Goal: Find specific page/section: Find specific page/section

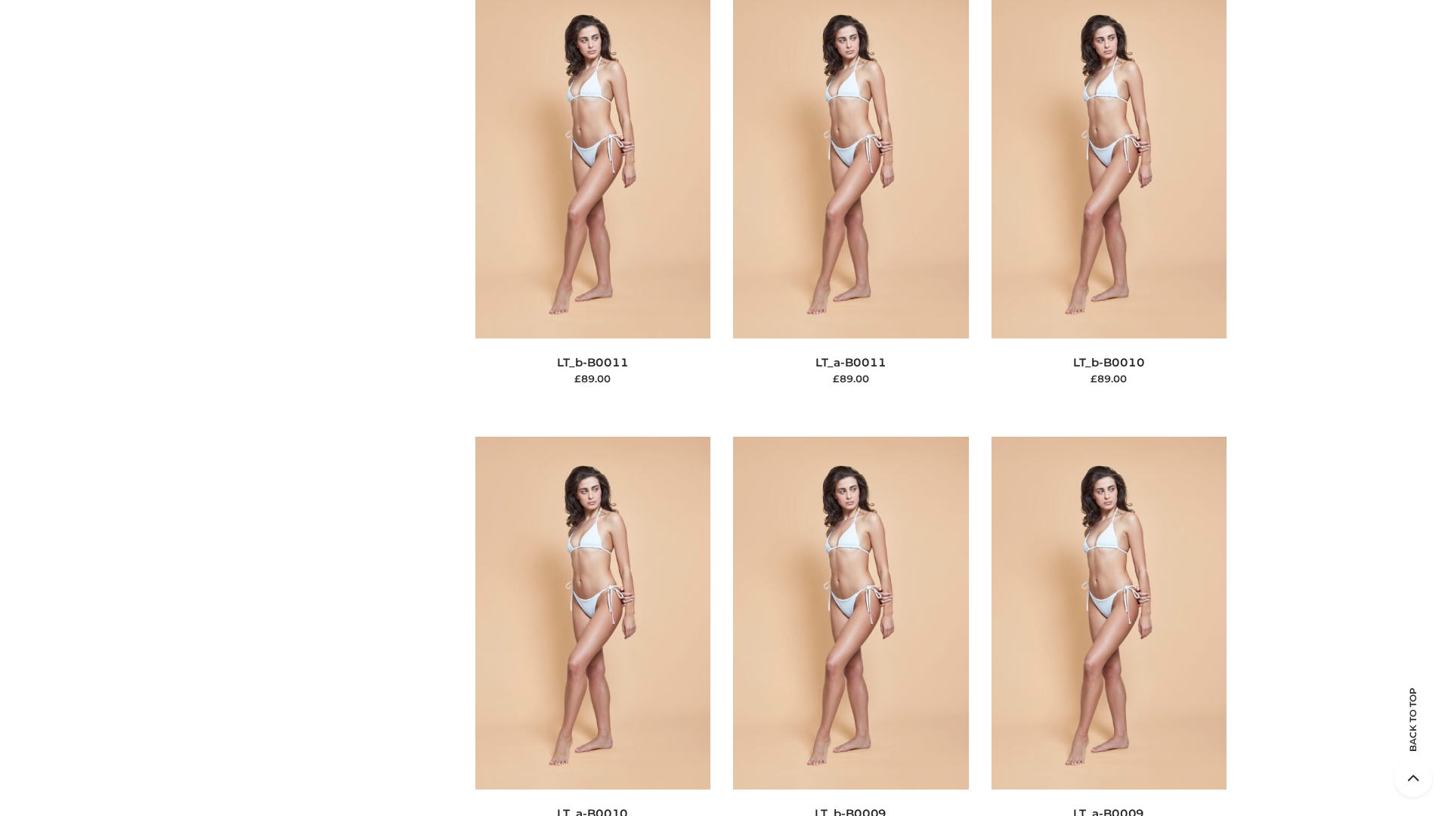
scroll to position [6789, 0]
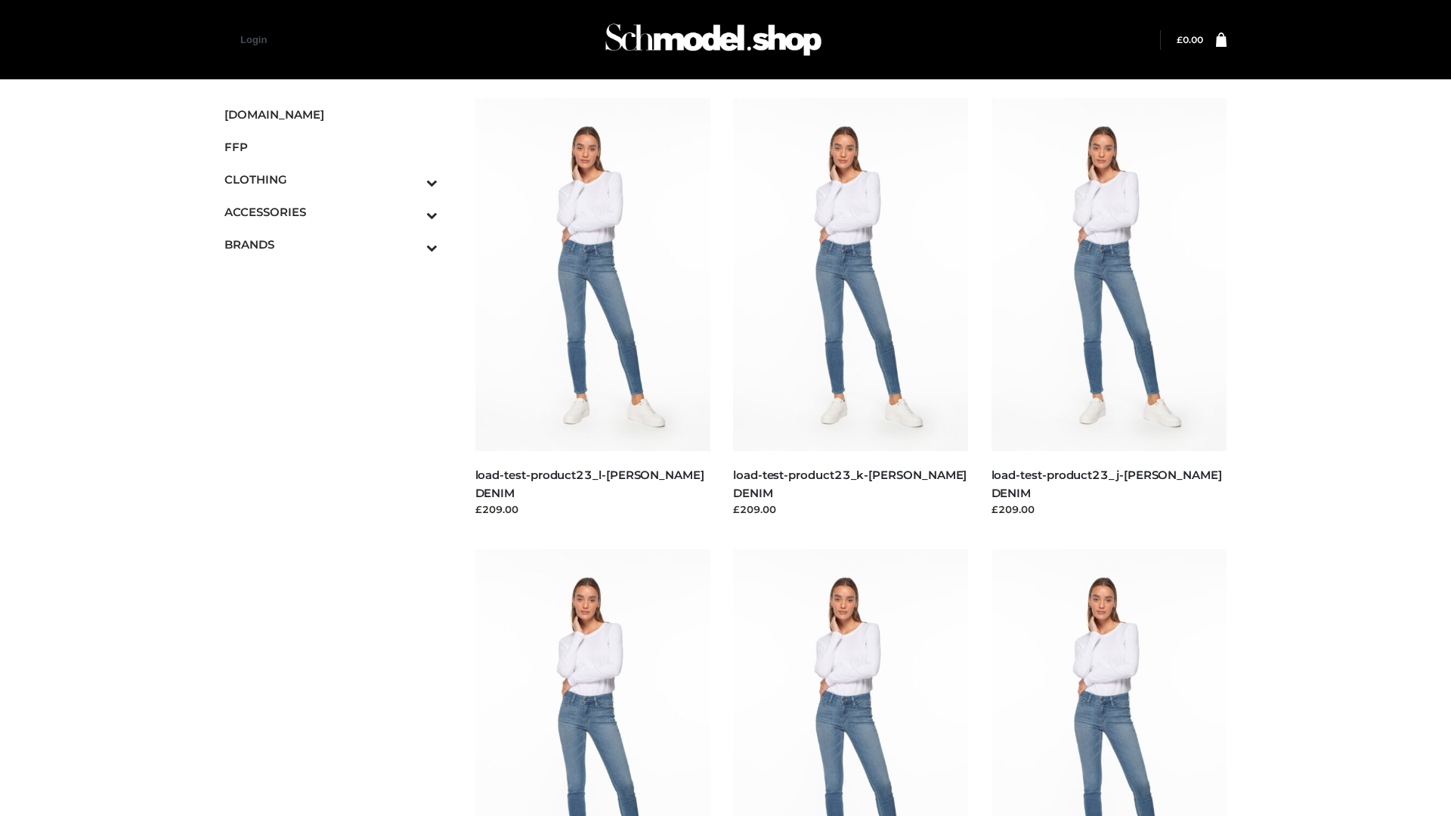
scroll to position [1326, 0]
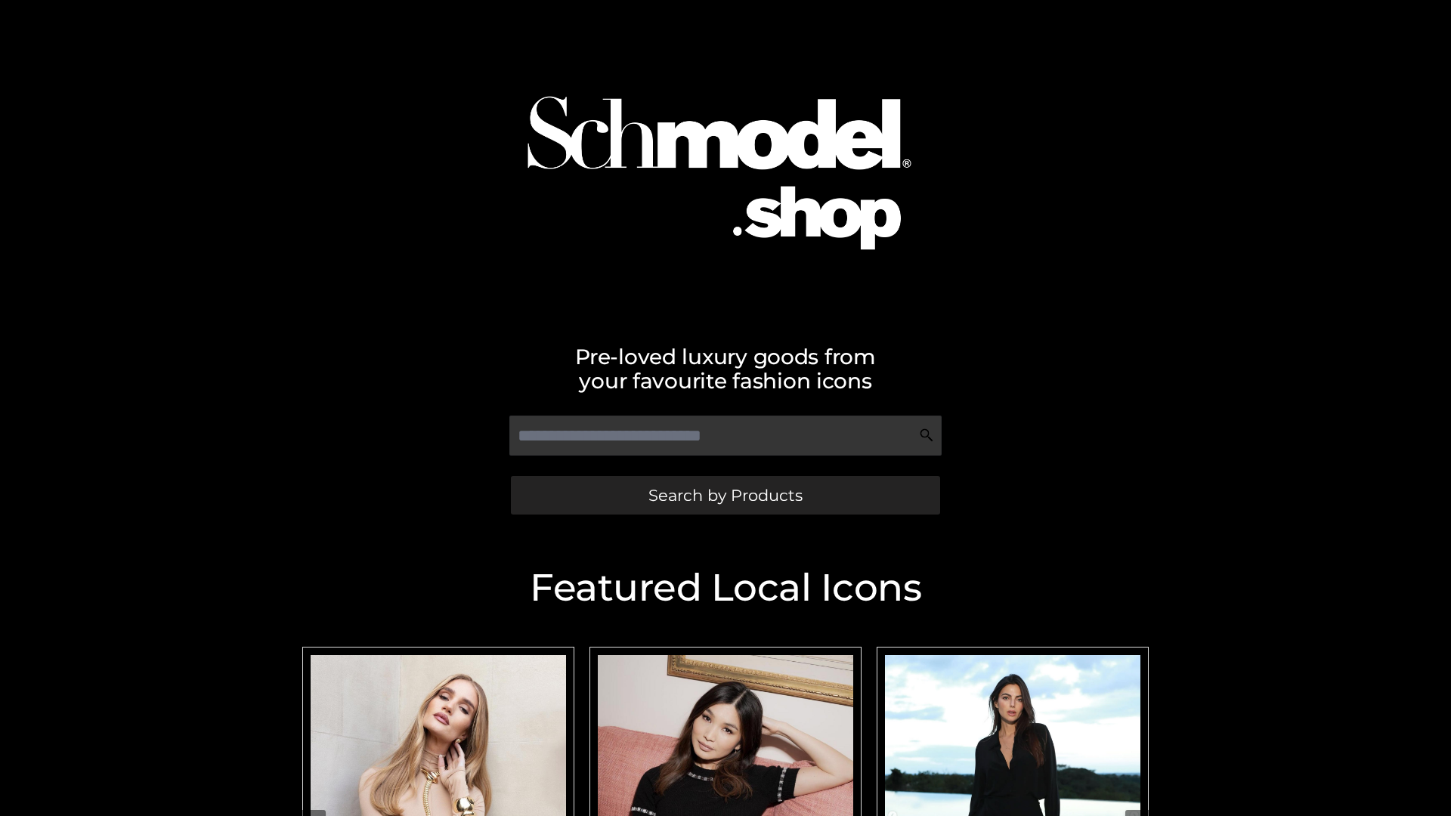
click at [725, 495] on span "Search by Products" at bounding box center [726, 496] width 154 height 16
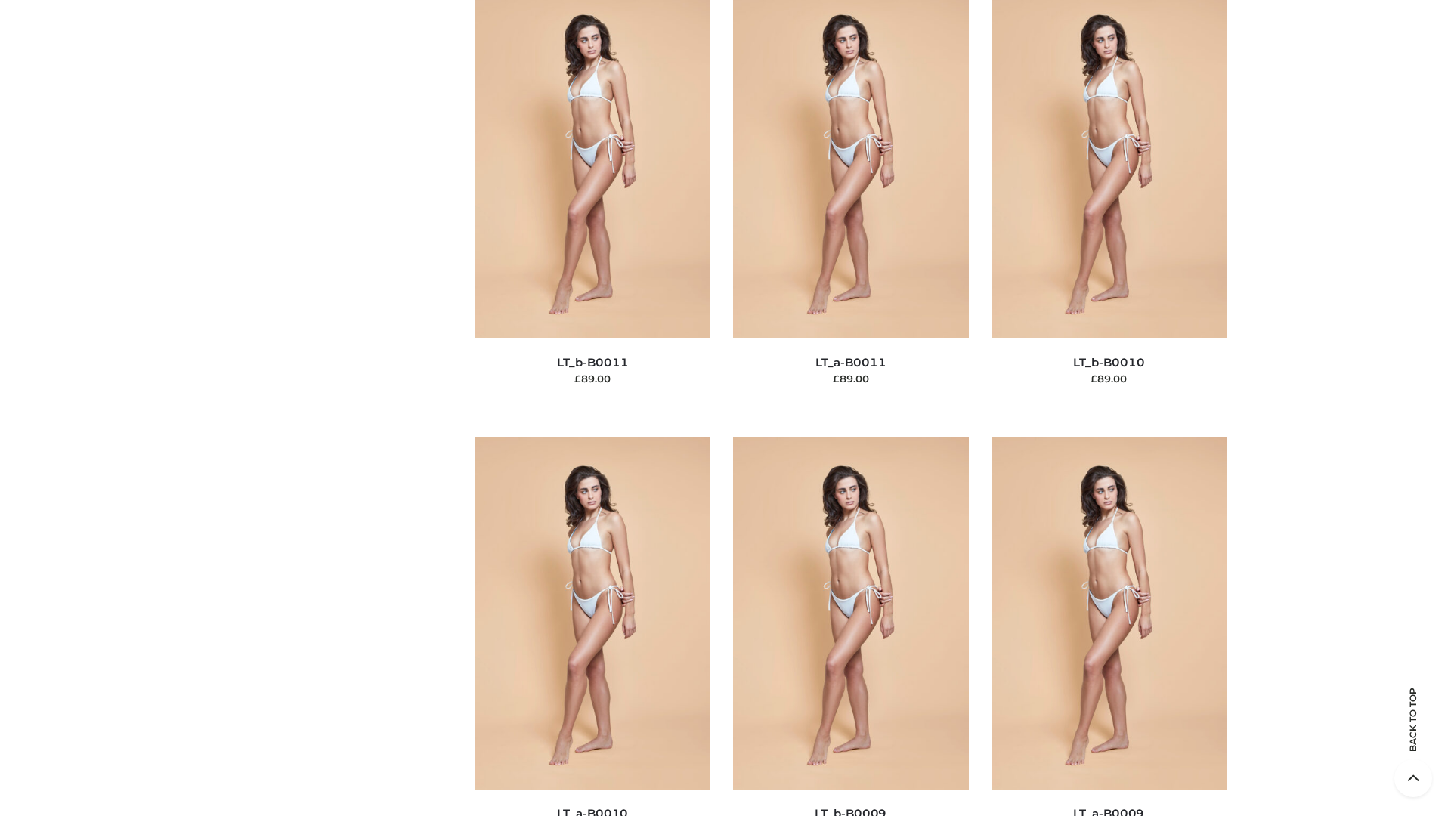
scroll to position [6789, 0]
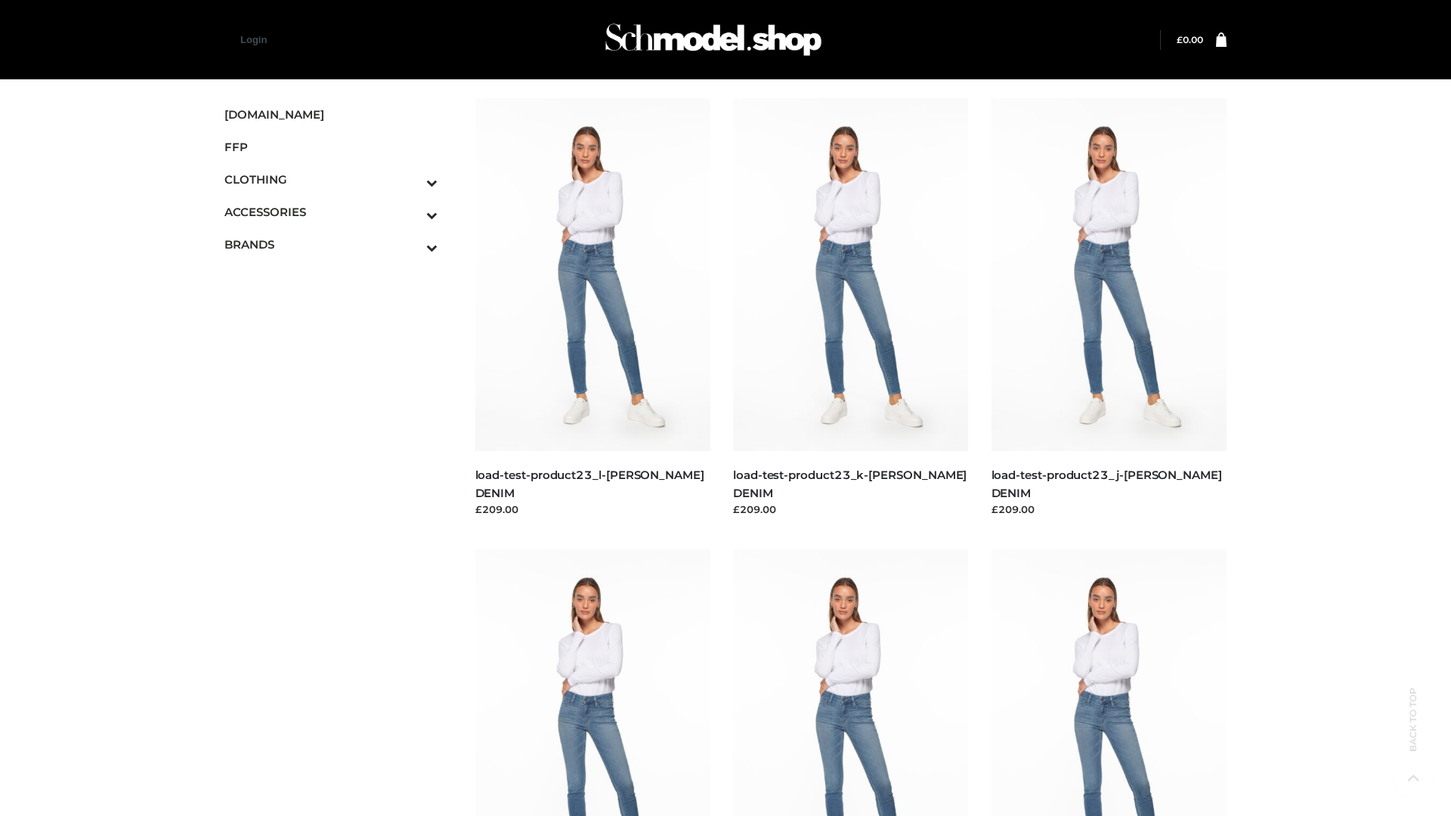
scroll to position [1326, 0]
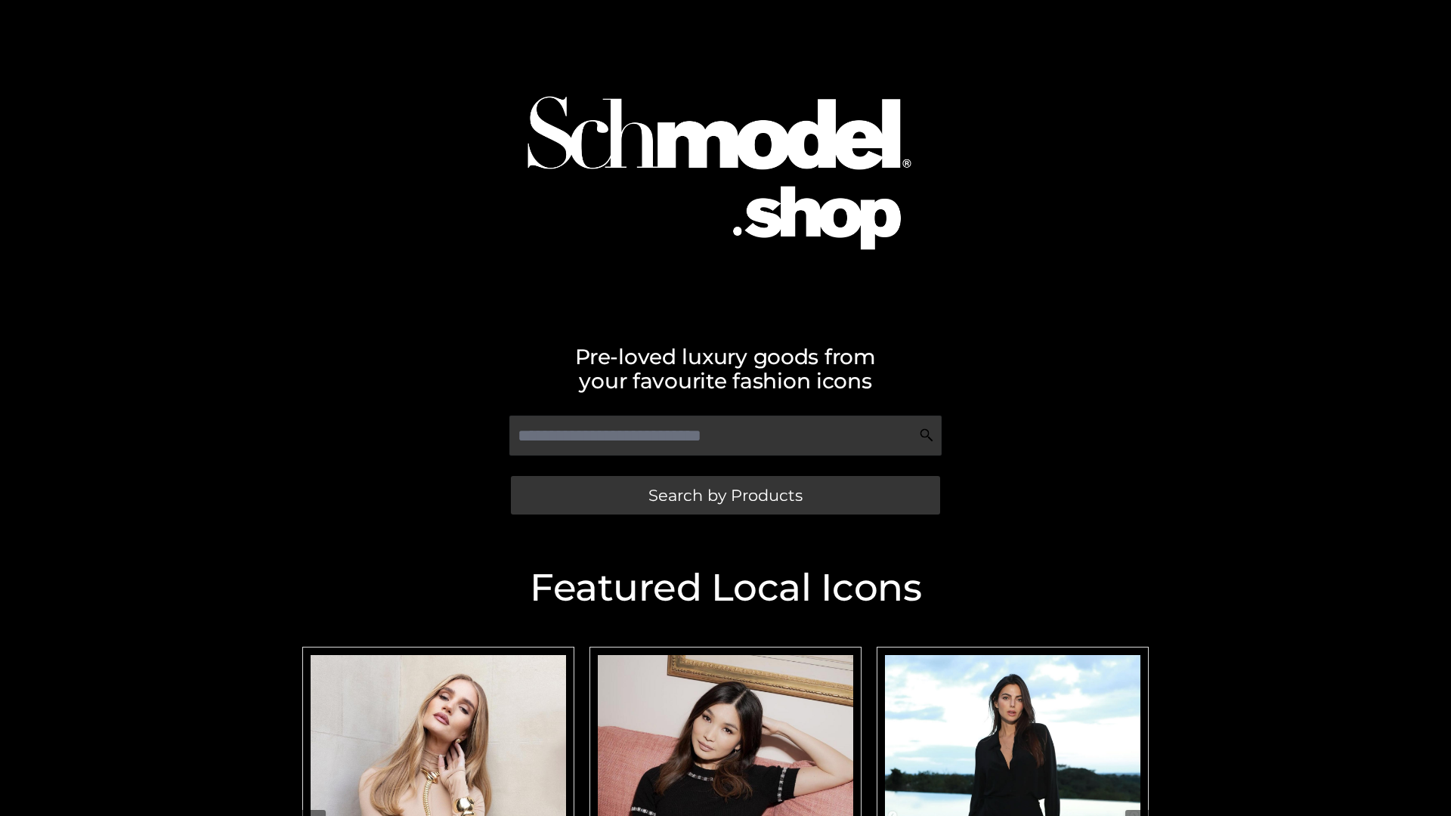
click at [725, 495] on span "Search by Products" at bounding box center [726, 496] width 154 height 16
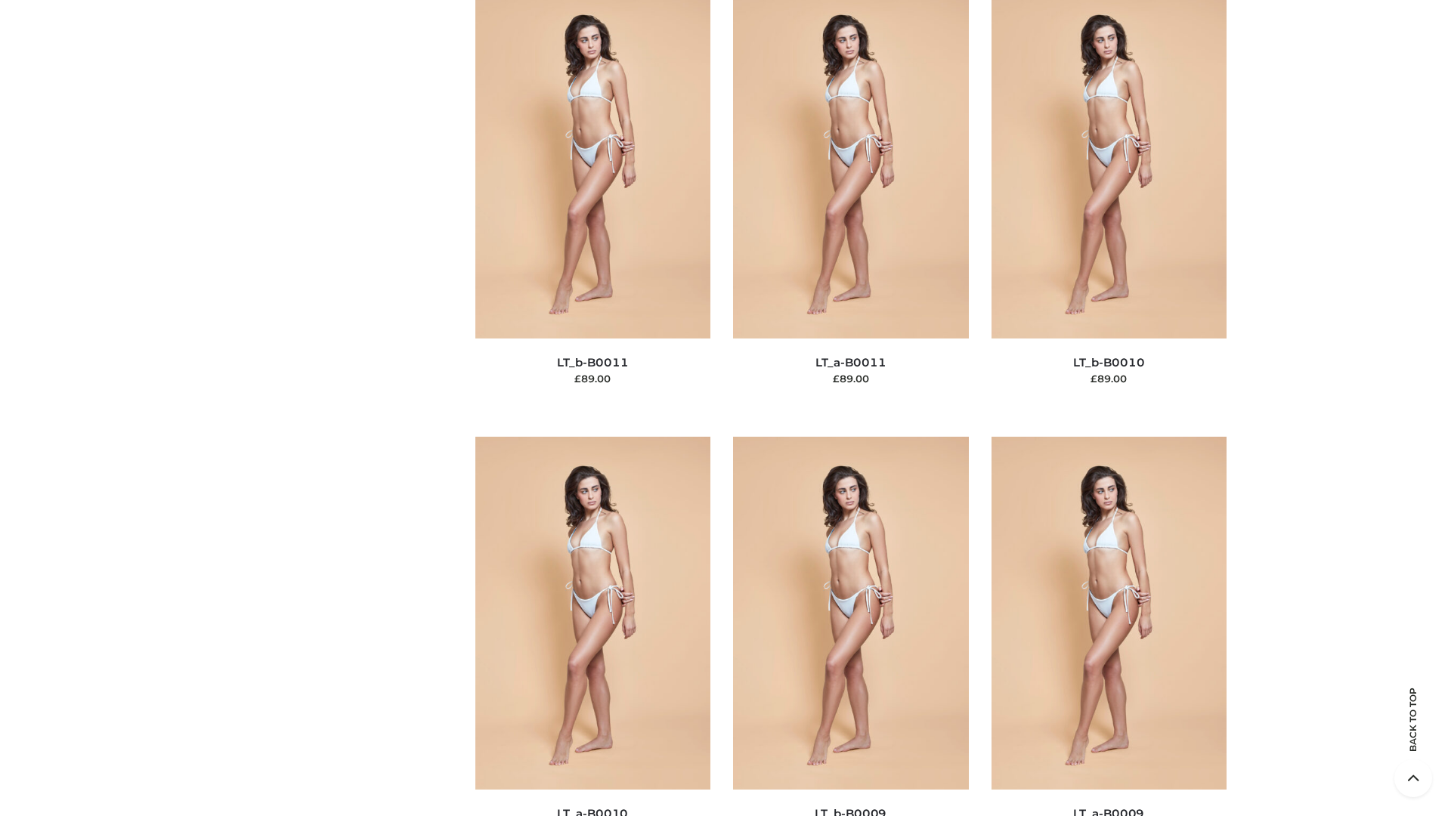
scroll to position [6789, 0]
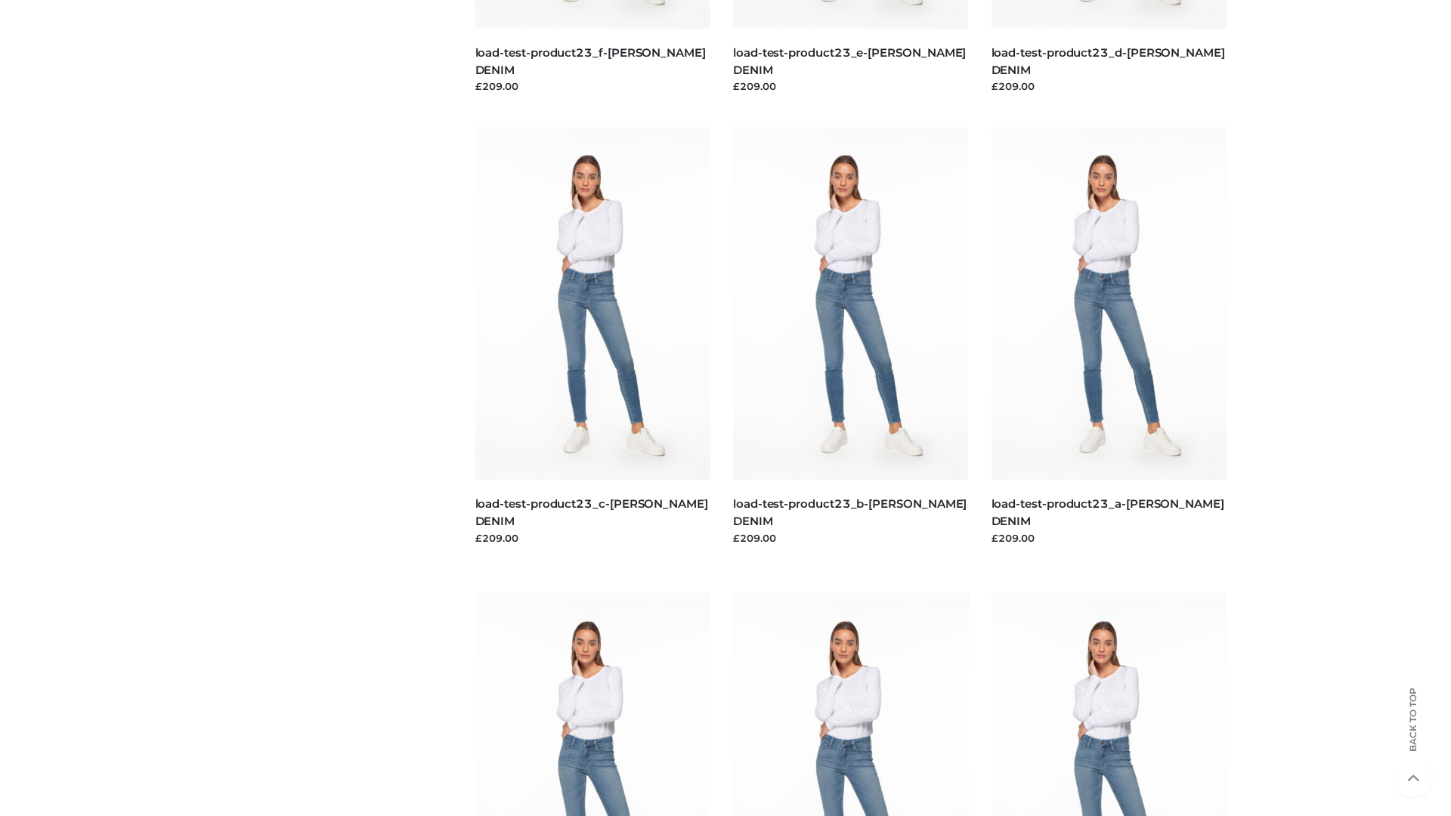
scroll to position [1326, 0]
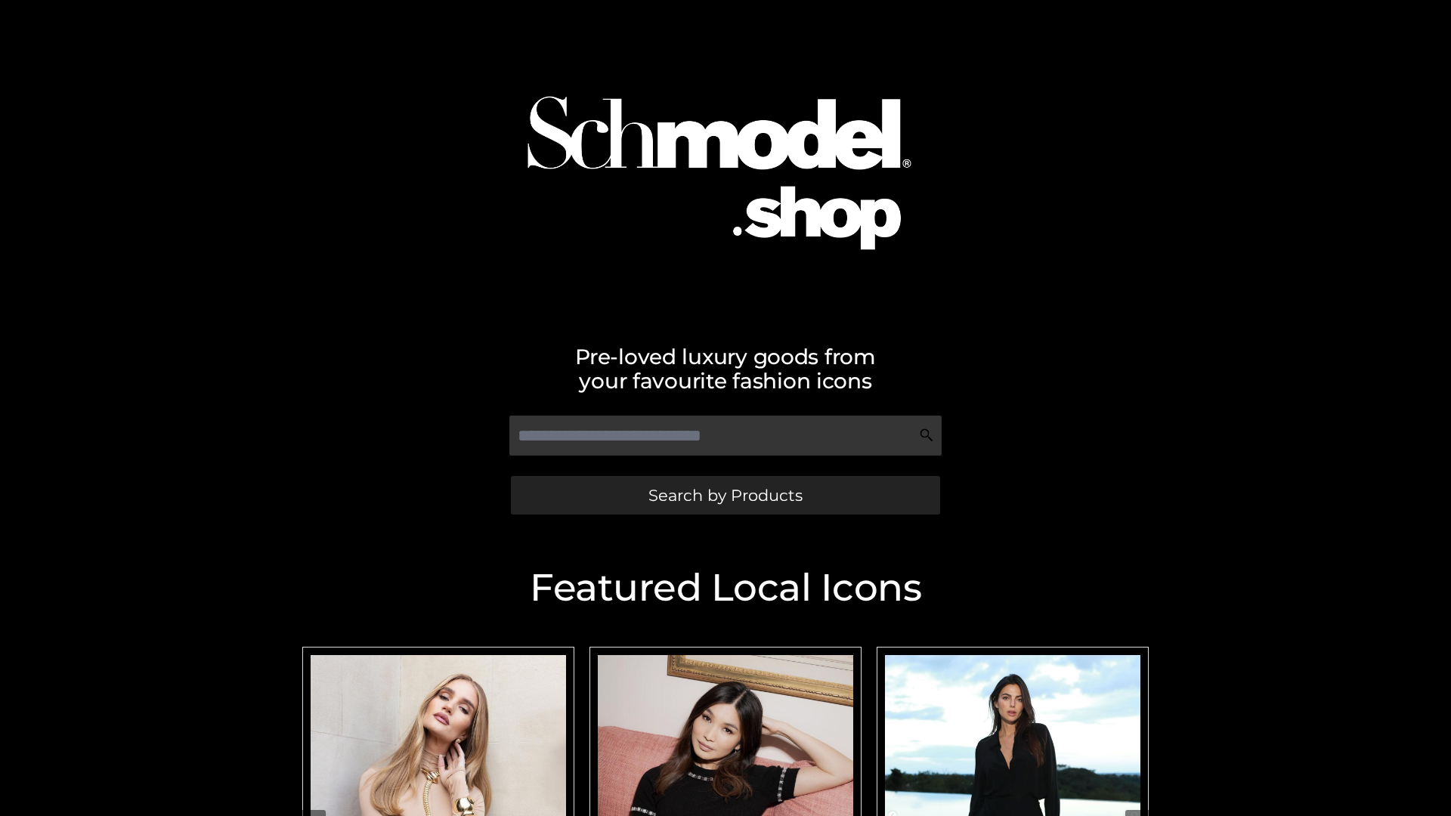
click at [725, 495] on span "Search by Products" at bounding box center [726, 496] width 154 height 16
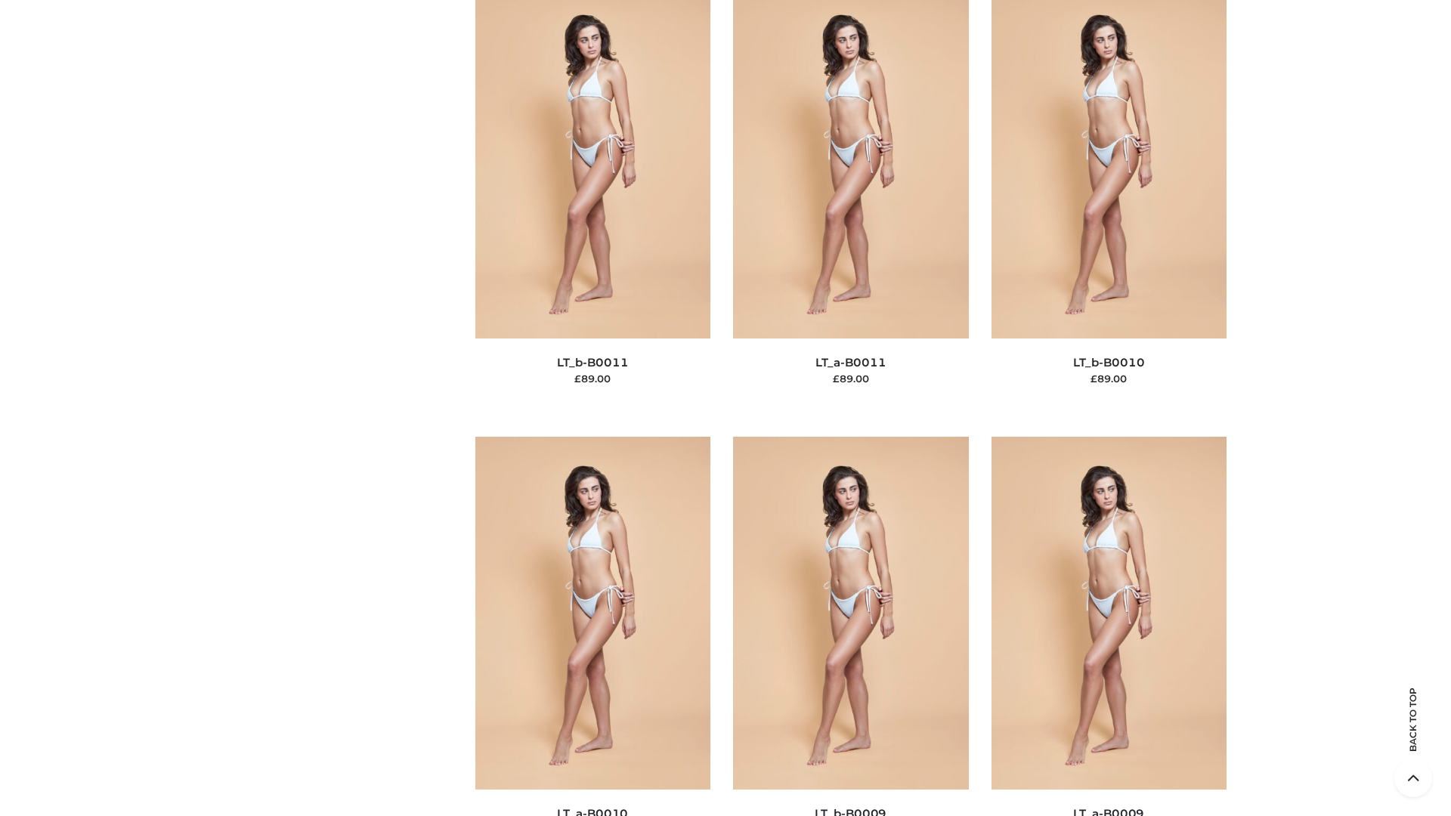
scroll to position [6789, 0]
